Goal: Find specific page/section: Find specific page/section

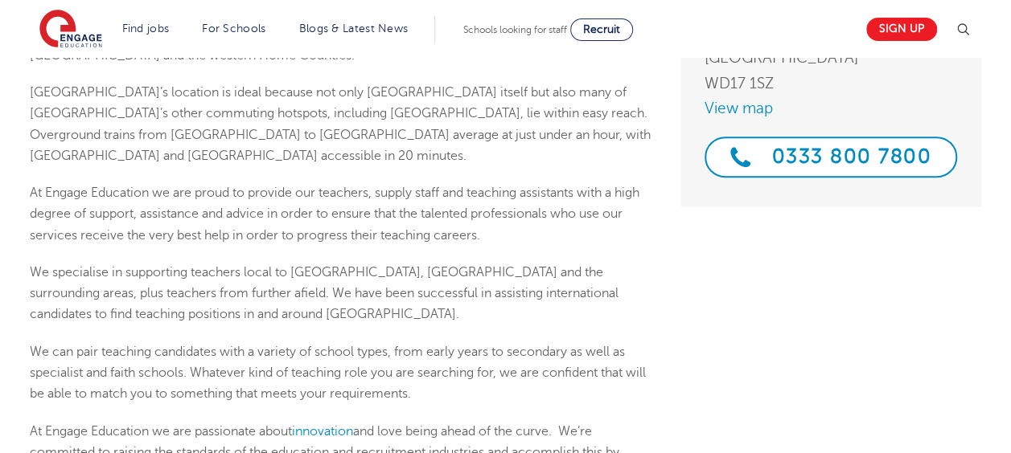
click at [310, 345] on span "We can pair teaching candidates with a variety of school types, from early year…" at bounding box center [338, 373] width 616 height 57
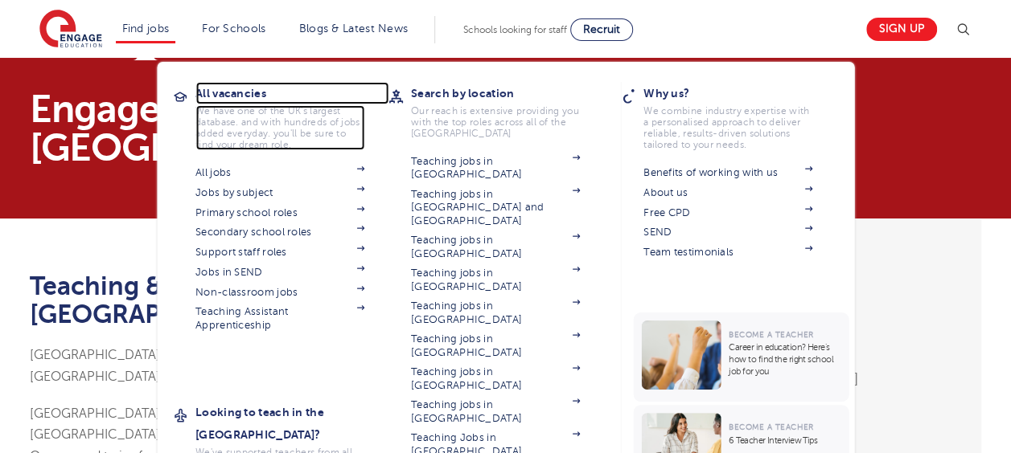
click at [216, 92] on h3 "All vacancies" at bounding box center [291, 93] width 193 height 23
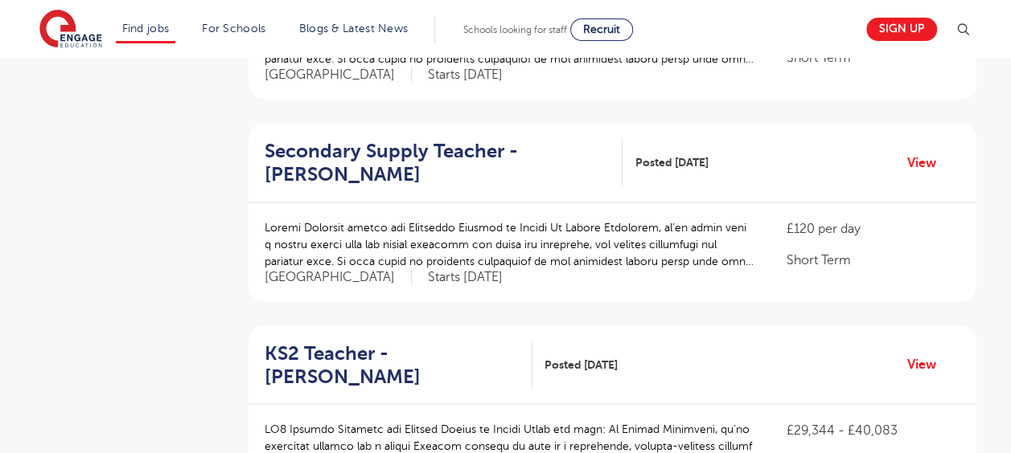
scroll to position [1511, 0]
